Goal: Transaction & Acquisition: Download file/media

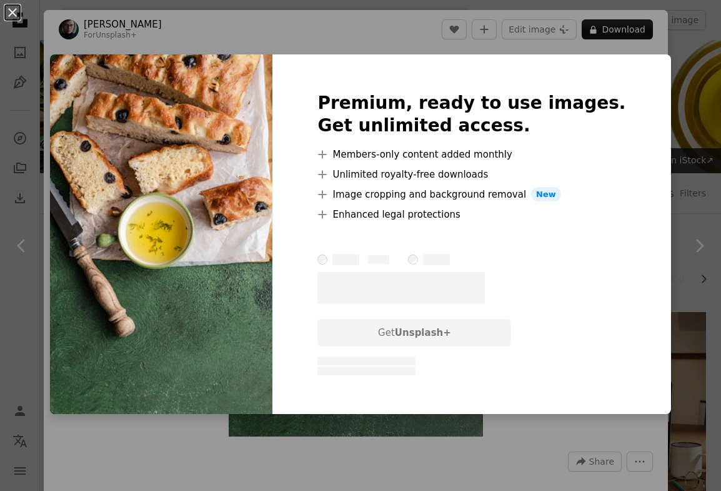
scroll to position [1112, 0]
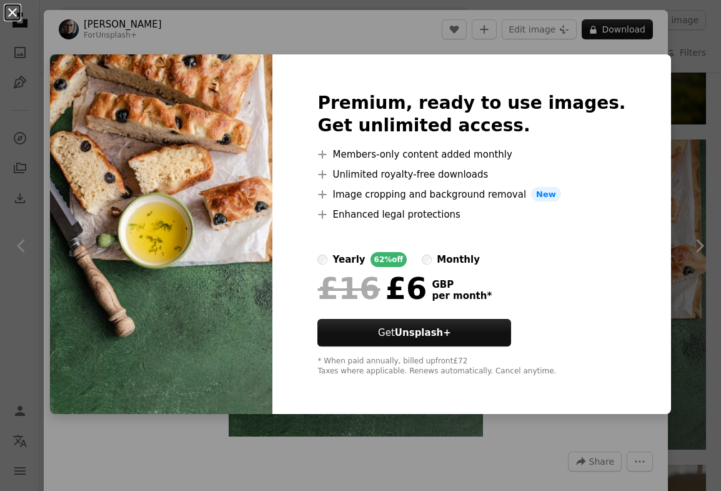
click at [11, 11] on button "An X shape" at bounding box center [12, 12] width 15 height 15
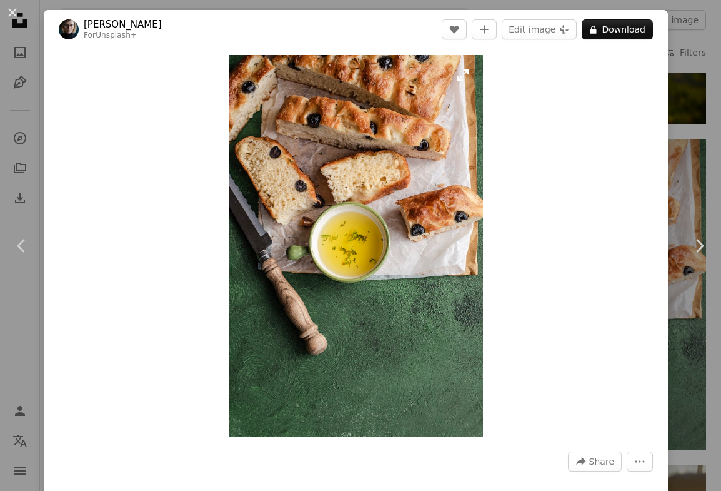
click at [337, 228] on img "Zoom in on this image" at bounding box center [356, 245] width 254 height 381
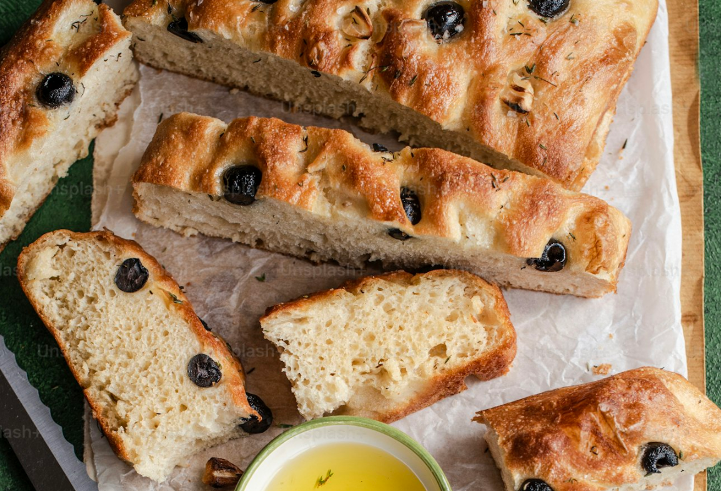
scroll to position [296, 0]
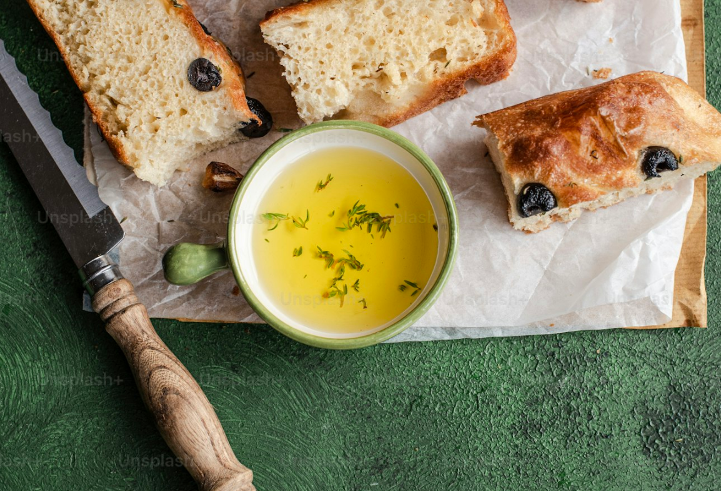
click at [337, 228] on img "Zoom out on this image" at bounding box center [360, 245] width 722 height 1082
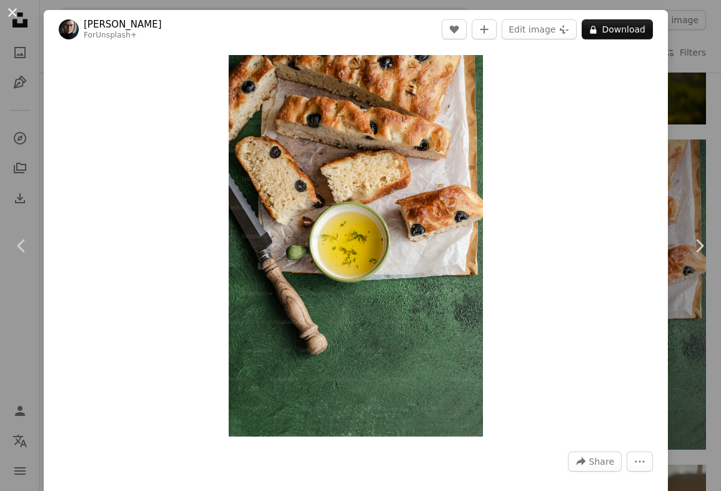
click at [11, 12] on button "An X shape" at bounding box center [12, 12] width 15 height 15
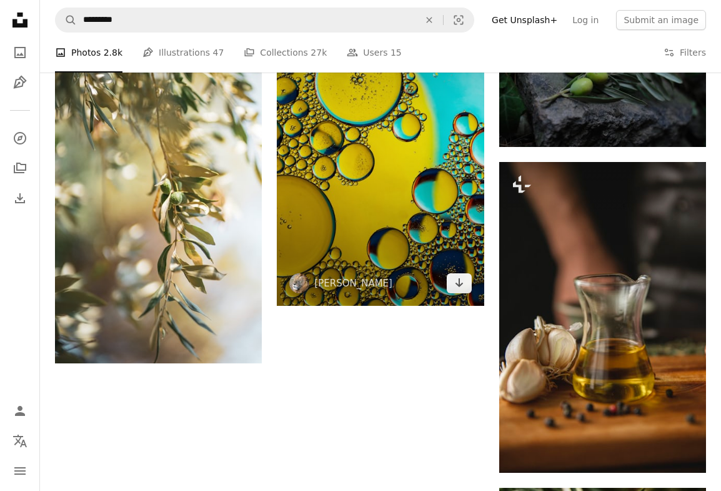
scroll to position [1671, 0]
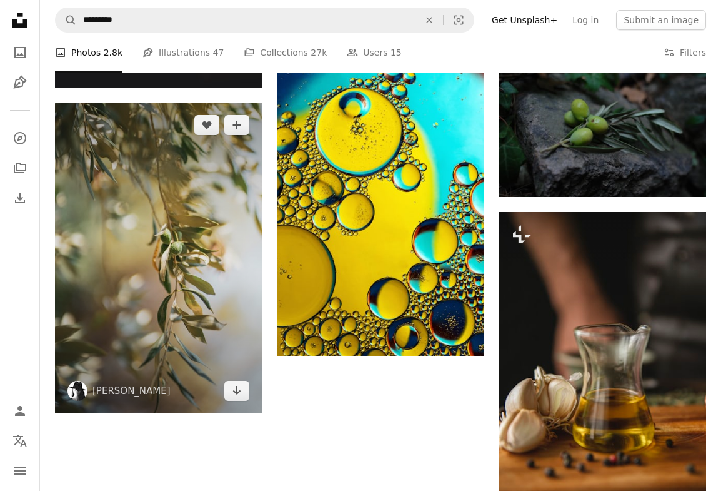
click at [230, 273] on img at bounding box center [158, 257] width 207 height 311
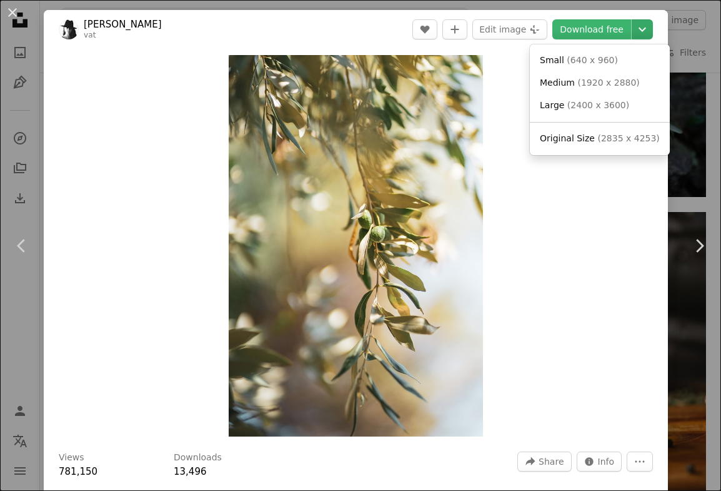
click at [652, 32] on icon "Chevron down" at bounding box center [642, 29] width 20 height 15
click at [602, 142] on link "Original Size ( 2835 x 4253 )" at bounding box center [600, 138] width 130 height 22
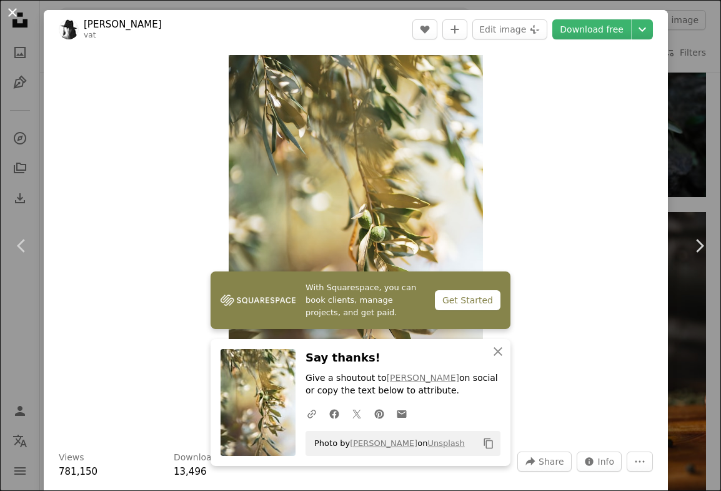
click at [14, 16] on button "An X shape" at bounding box center [12, 12] width 15 height 15
